Goal: Information Seeking & Learning: Check status

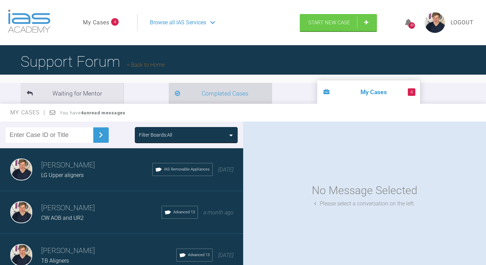
click at [169, 90] on li "Completed Cases" at bounding box center [220, 93] width 103 height 21
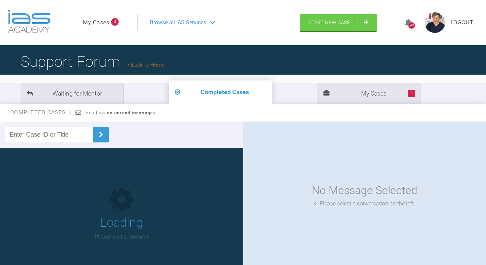
click at [62, 133] on input "text" at bounding box center [49, 134] width 88 height 15
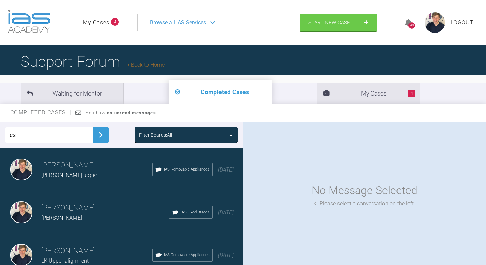
click at [102, 141] on button at bounding box center [100, 135] width 15 height 15
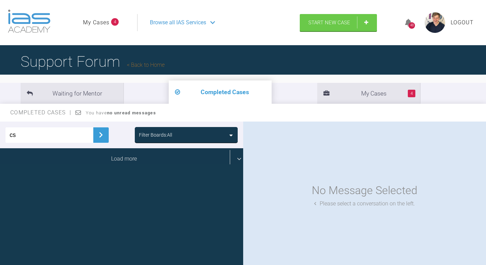
click at [103, 154] on div "Load more" at bounding box center [124, 158] width 248 height 21
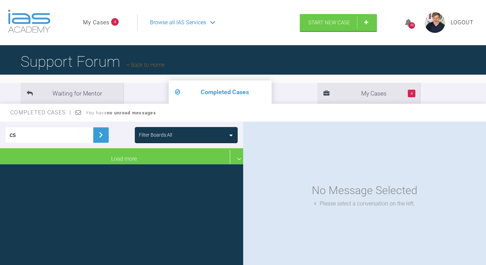
drag, startPoint x: 37, startPoint y: 131, endPoint x: 0, endPoint y: 139, distance: 37.7
click at [0, 139] on html "My Cases 4 Logout Browse all IAS Services Start New Case 48 Logout Support Foru…" at bounding box center [243, 168] width 486 height 337
type input "schol"
click at [107, 141] on div "schol Filter Boards: All" at bounding box center [121, 135] width 243 height 27
click at [95, 133] on img at bounding box center [100, 135] width 11 height 11
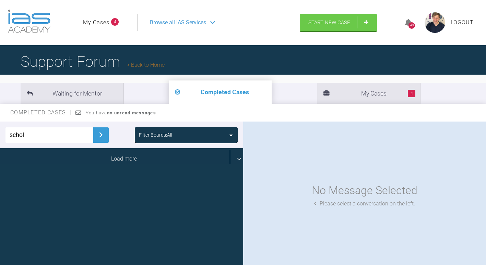
click at [122, 156] on div "Load more" at bounding box center [124, 158] width 248 height 21
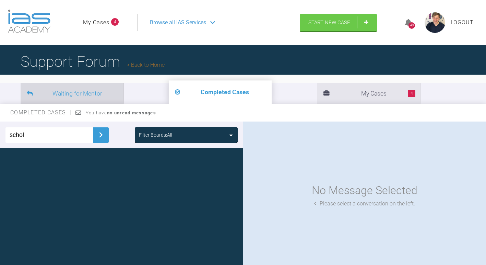
click at [83, 86] on li "Waiting for Mentor" at bounding box center [72, 93] width 103 height 21
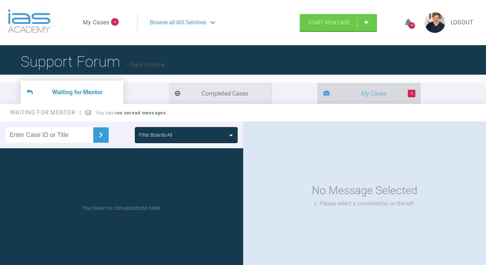
click at [317, 94] on li "4 My Cases" at bounding box center [368, 93] width 103 height 21
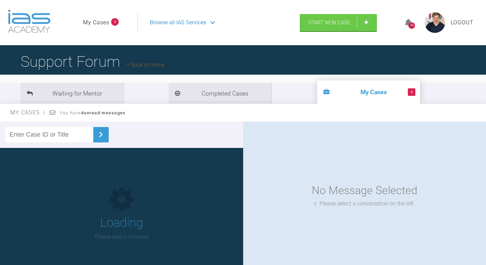
click at [69, 133] on input "text" at bounding box center [49, 134] width 88 height 15
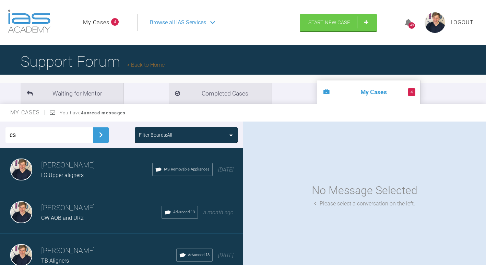
type input "cs"
click at [100, 133] on img at bounding box center [100, 135] width 11 height 11
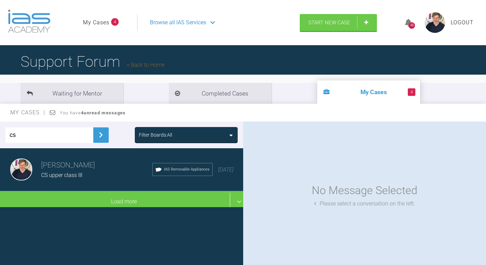
click at [74, 169] on h3 "[PERSON_NAME]" at bounding box center [96, 166] width 111 height 12
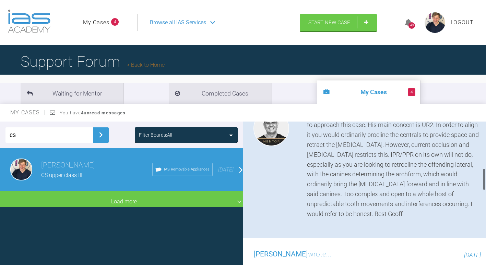
scroll to position [274, 0]
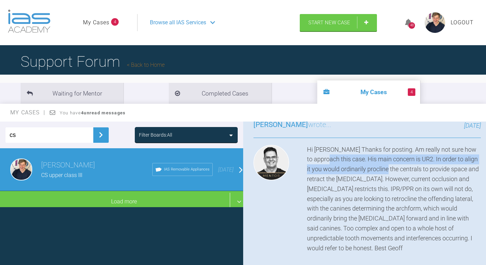
drag, startPoint x: 345, startPoint y: 160, endPoint x: 412, endPoint y: 166, distance: 67.9
click at [412, 166] on div "Hi [PERSON_NAME] Thanks for posting. Am really not sure how to approach this ca…" at bounding box center [394, 199] width 174 height 109
drag, startPoint x: 412, startPoint y: 166, endPoint x: 363, endPoint y: 180, distance: 51.3
click at [363, 180] on div "Hi [PERSON_NAME] Thanks for posting. Am really not sure how to approach this ca…" at bounding box center [394, 199] width 174 height 109
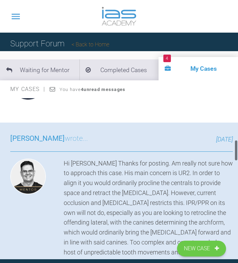
scroll to position [311, 0]
